Goal: Task Accomplishment & Management: Manage account settings

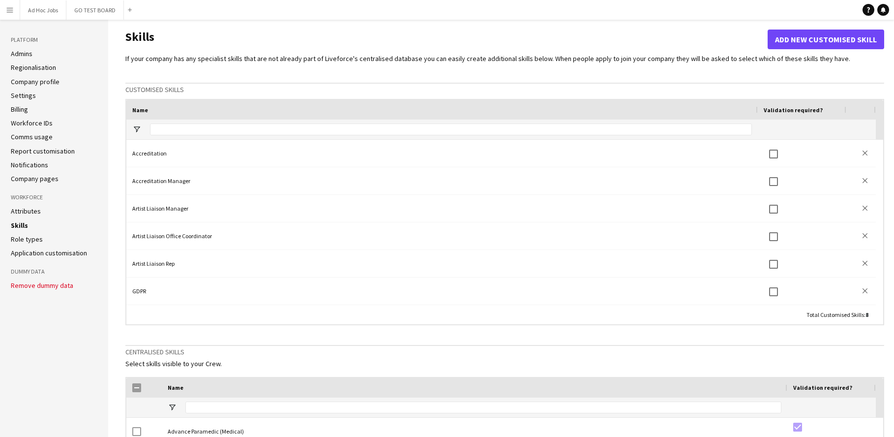
click at [11, 10] on app-icon "Menu" at bounding box center [10, 10] width 8 height 8
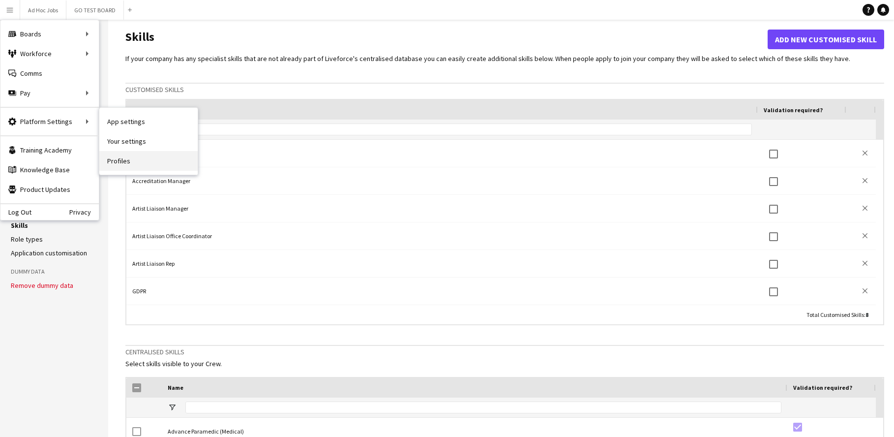
click at [120, 165] on link "Profiles" at bounding box center [148, 161] width 98 height 20
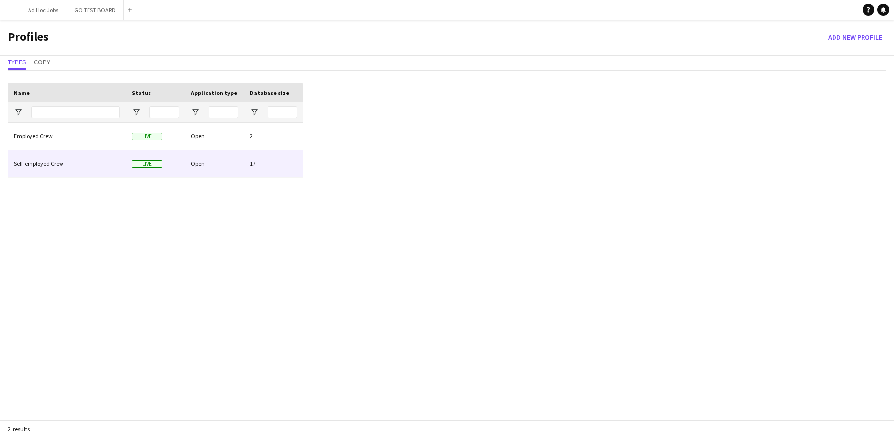
click at [45, 165] on div "Self-employed Crew" at bounding box center [67, 163] width 118 height 27
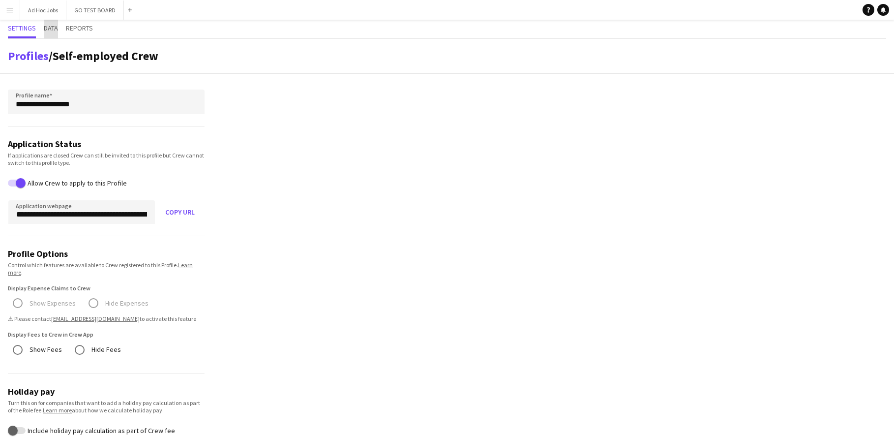
click at [54, 27] on span "Data" at bounding box center [51, 28] width 14 height 7
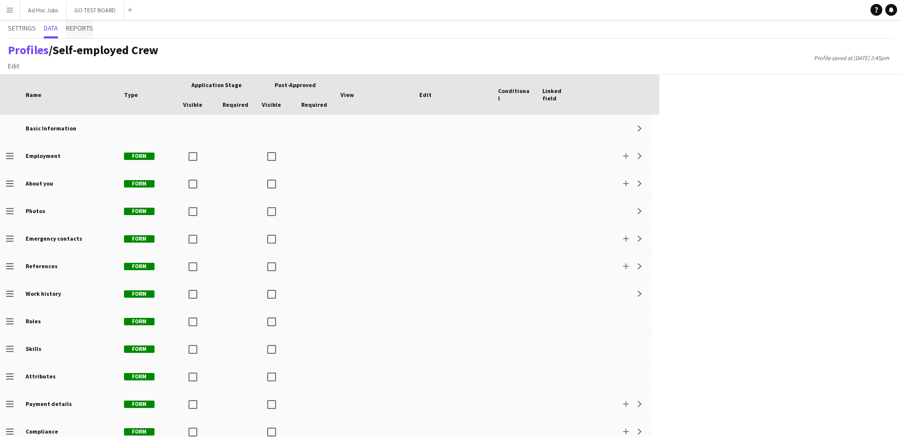
click at [85, 28] on span "Reports" at bounding box center [79, 28] width 27 height 7
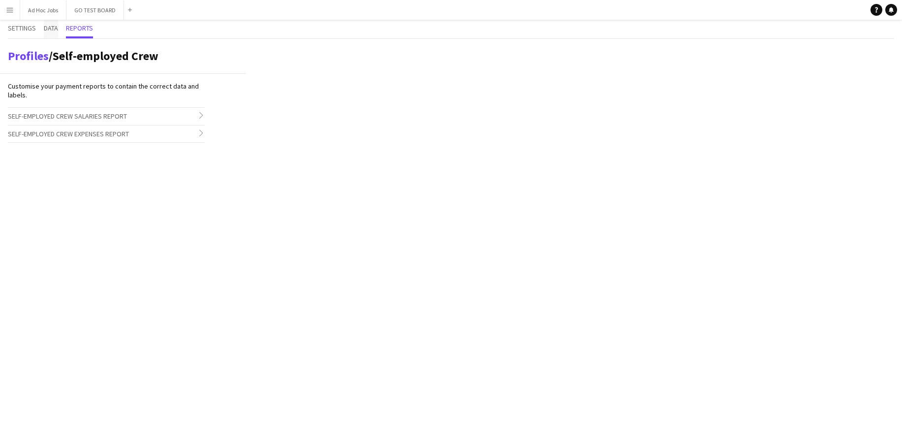
click at [53, 30] on span "Data" at bounding box center [51, 28] width 14 height 7
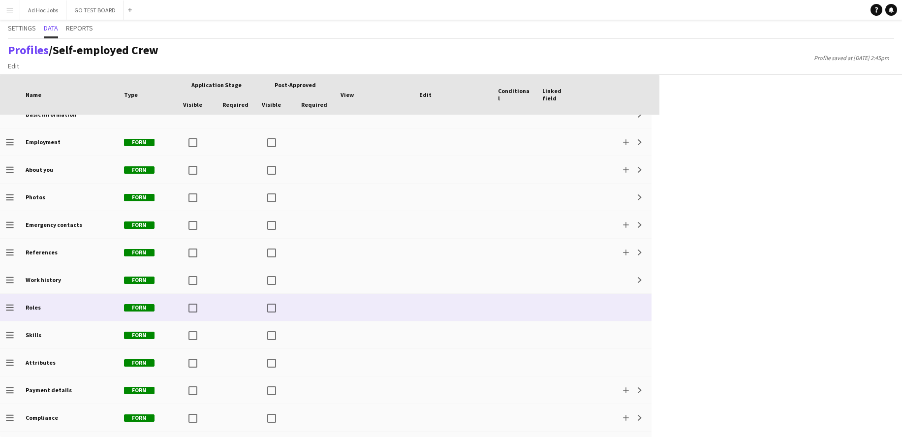
scroll to position [36, 0]
